Goal: Task Accomplishment & Management: Manage account settings

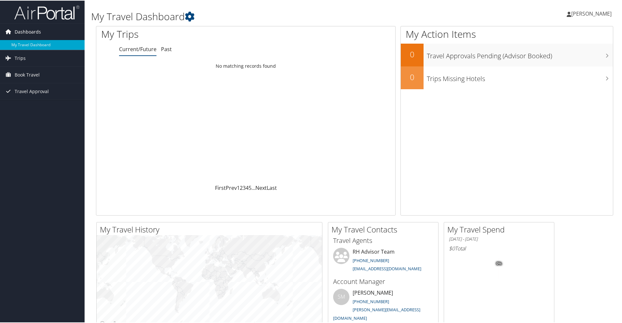
click at [38, 31] on span "Dashboards" at bounding box center [28, 31] width 26 height 16
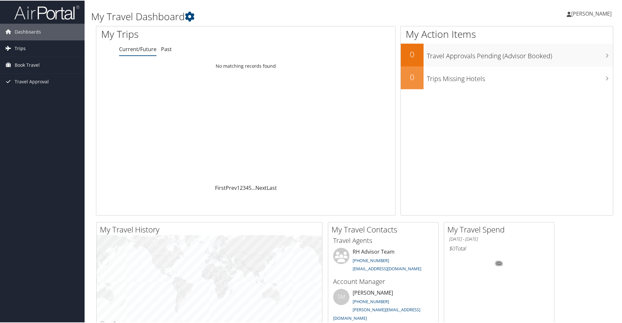
click at [32, 48] on link "Trips" at bounding box center [42, 48] width 85 height 16
click at [33, 93] on span "Book Travel" at bounding box center [27, 94] width 25 height 16
click at [40, 140] on span "Travel Approval" at bounding box center [32, 140] width 34 height 16
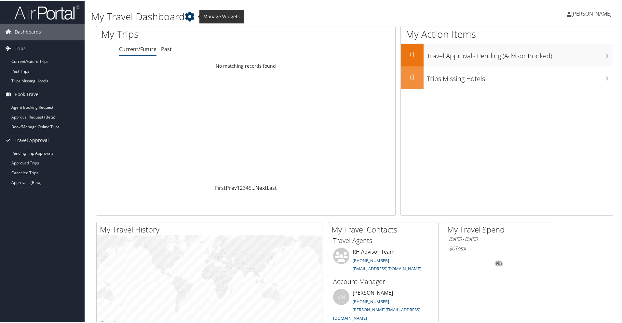
click at [193, 16] on icon at bounding box center [190, 16] width 10 height 10
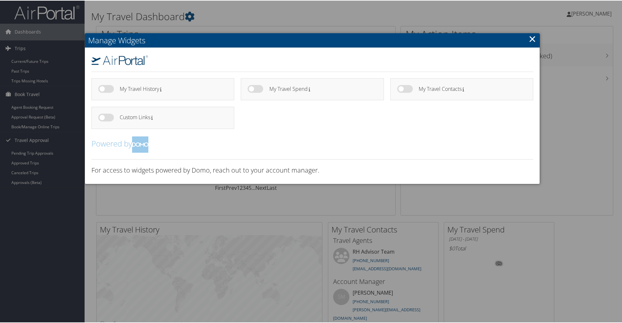
click at [315, 229] on div at bounding box center [312, 161] width 625 height 323
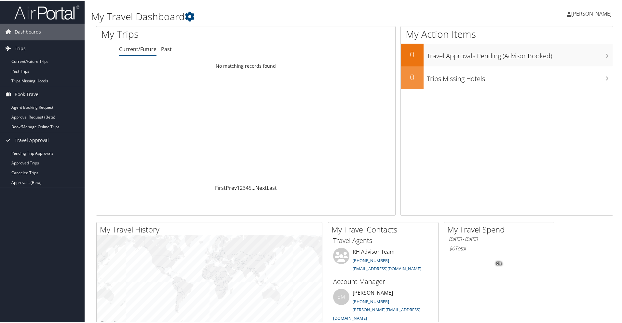
click at [596, 13] on span "[PERSON_NAME]" at bounding box center [592, 12] width 40 height 7
click at [587, 57] on link "View Travel Profile" at bounding box center [574, 57] width 73 height 11
